Goal: Check status

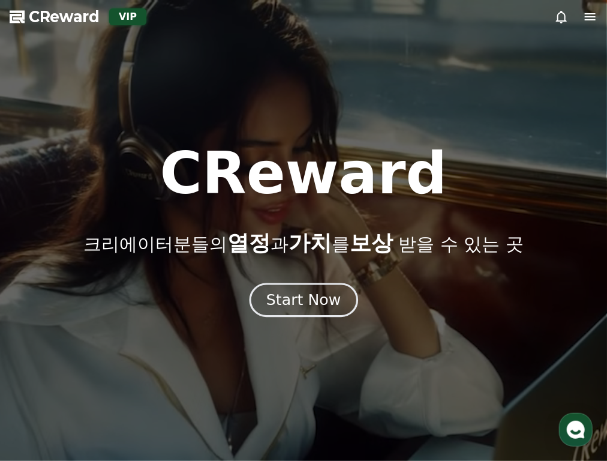
click at [307, 294] on div "Start Now" at bounding box center [303, 300] width 74 height 20
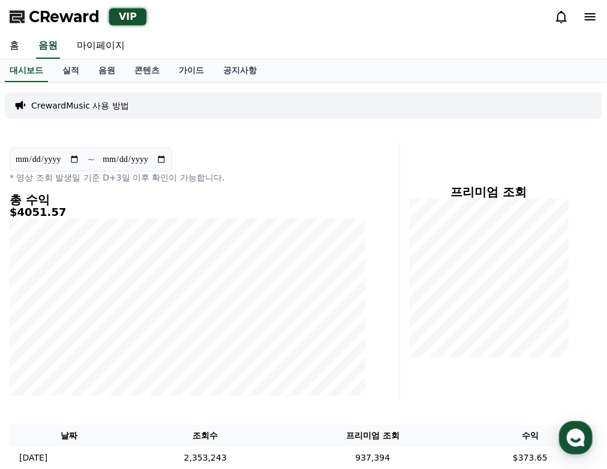
click at [322, 161] on div "**********" at bounding box center [188, 166] width 356 height 36
click at [70, 76] on link "실적" at bounding box center [71, 70] width 36 height 23
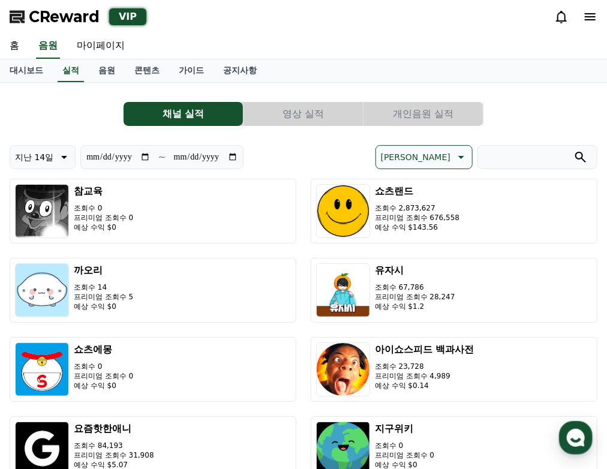
click at [446, 110] on button "개인음원 실적" at bounding box center [423, 114] width 119 height 24
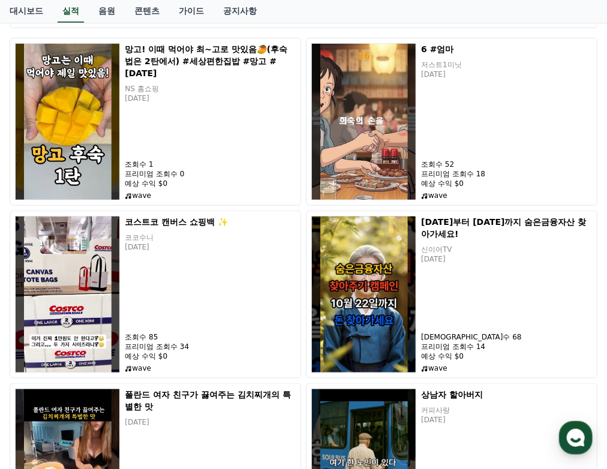
scroll to position [184, 0]
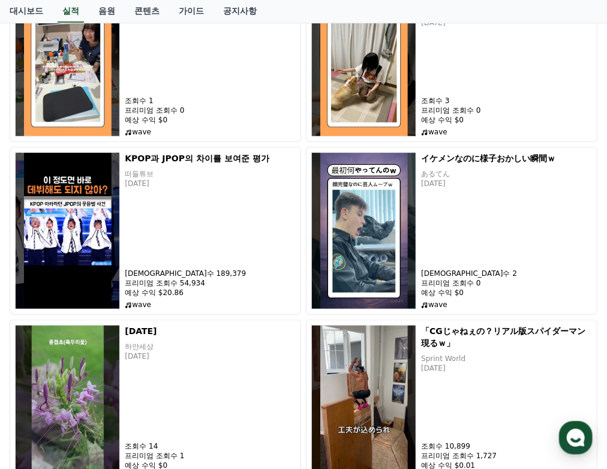
scroll to position [280, 0]
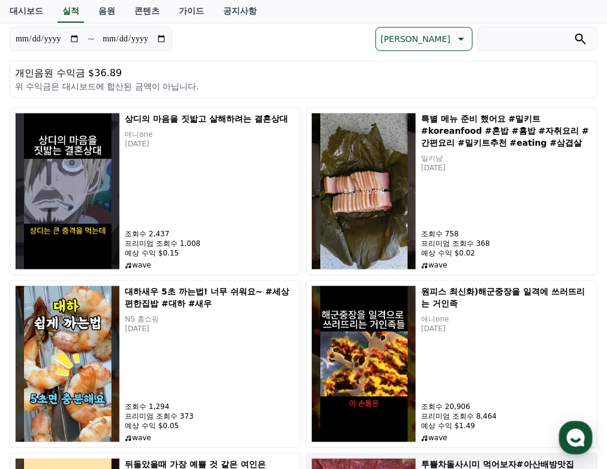
scroll to position [89, 0]
